Goal: Information Seeking & Learning: Learn about a topic

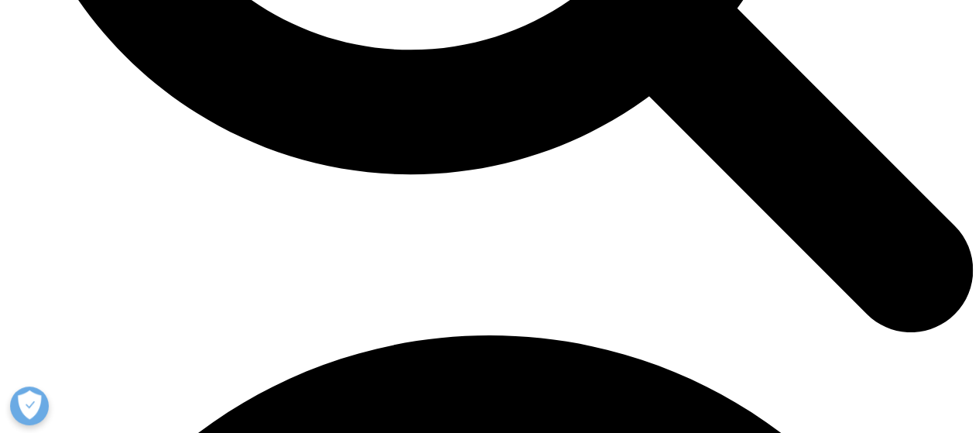
scroll to position [1629, 0]
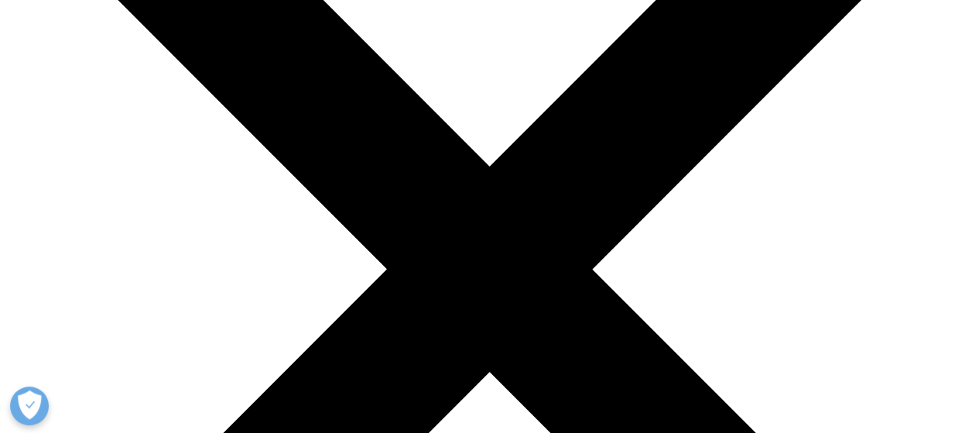
scroll to position [238, 0]
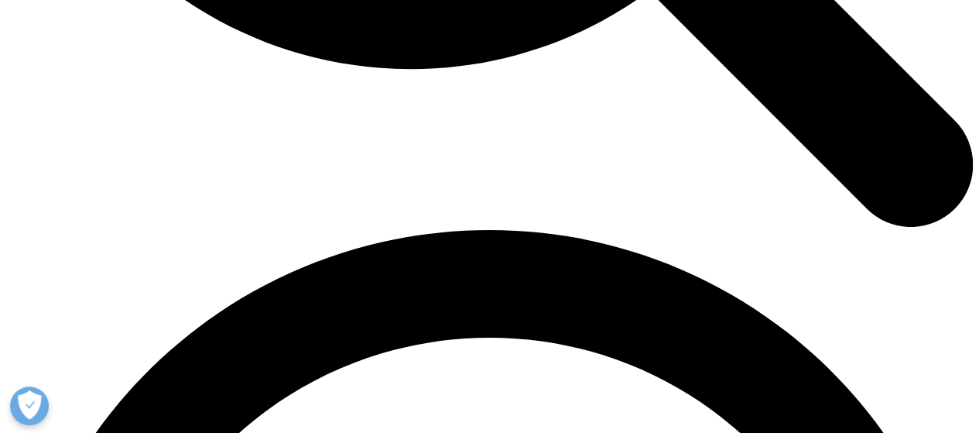
scroll to position [1732, 0]
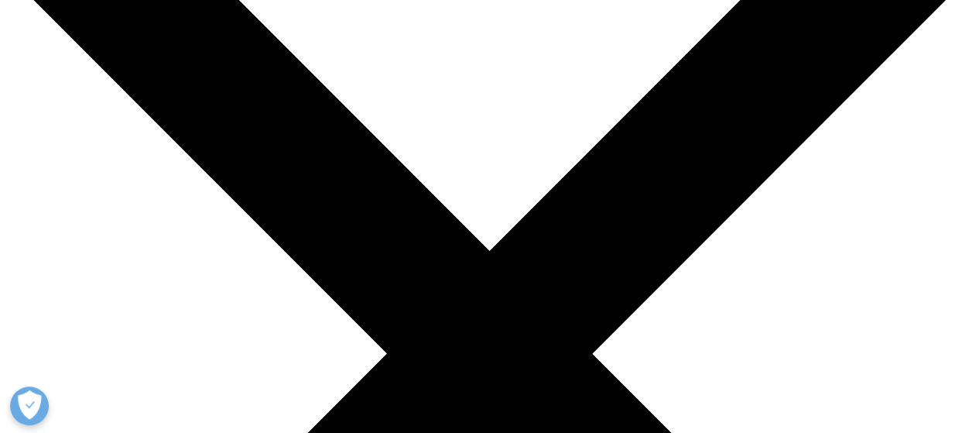
scroll to position [153, 0]
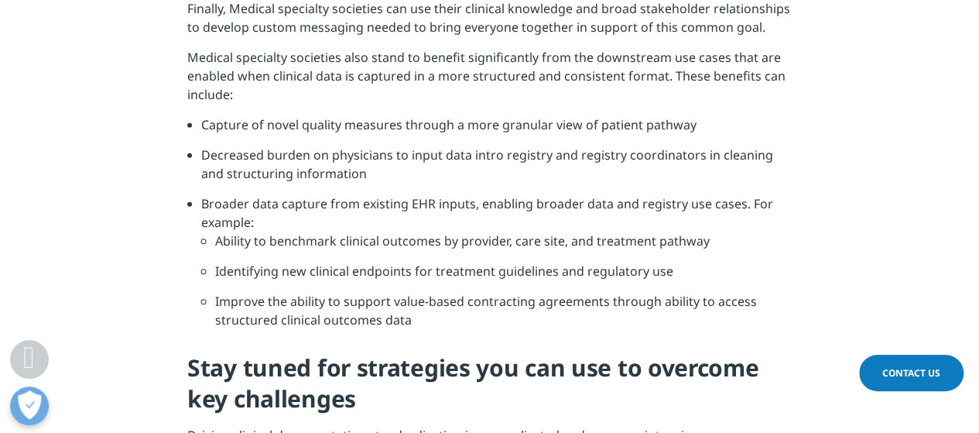
scroll to position [1741, 0]
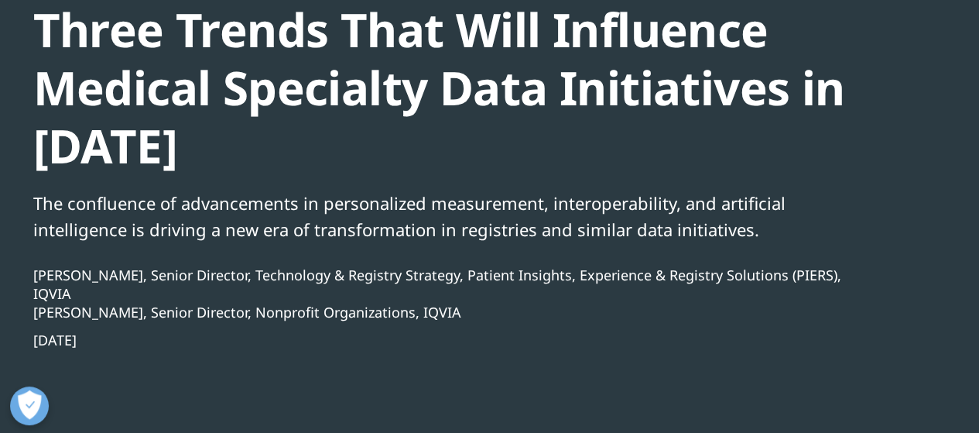
scroll to position [48, 0]
